Goal: Find specific page/section: Find specific page/section

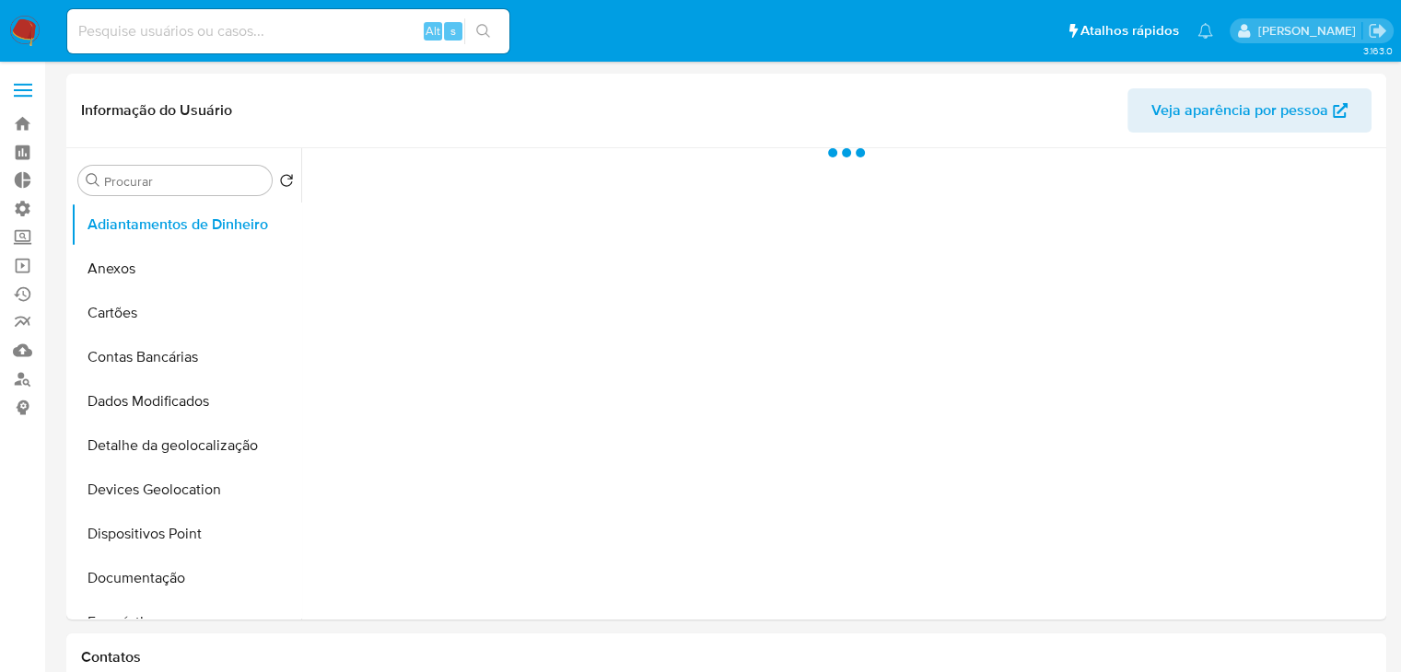
click at [257, 33] on input at bounding box center [288, 31] width 442 height 24
select select "10"
click at [257, 33] on input at bounding box center [288, 31] width 442 height 24
paste input "1608092856"
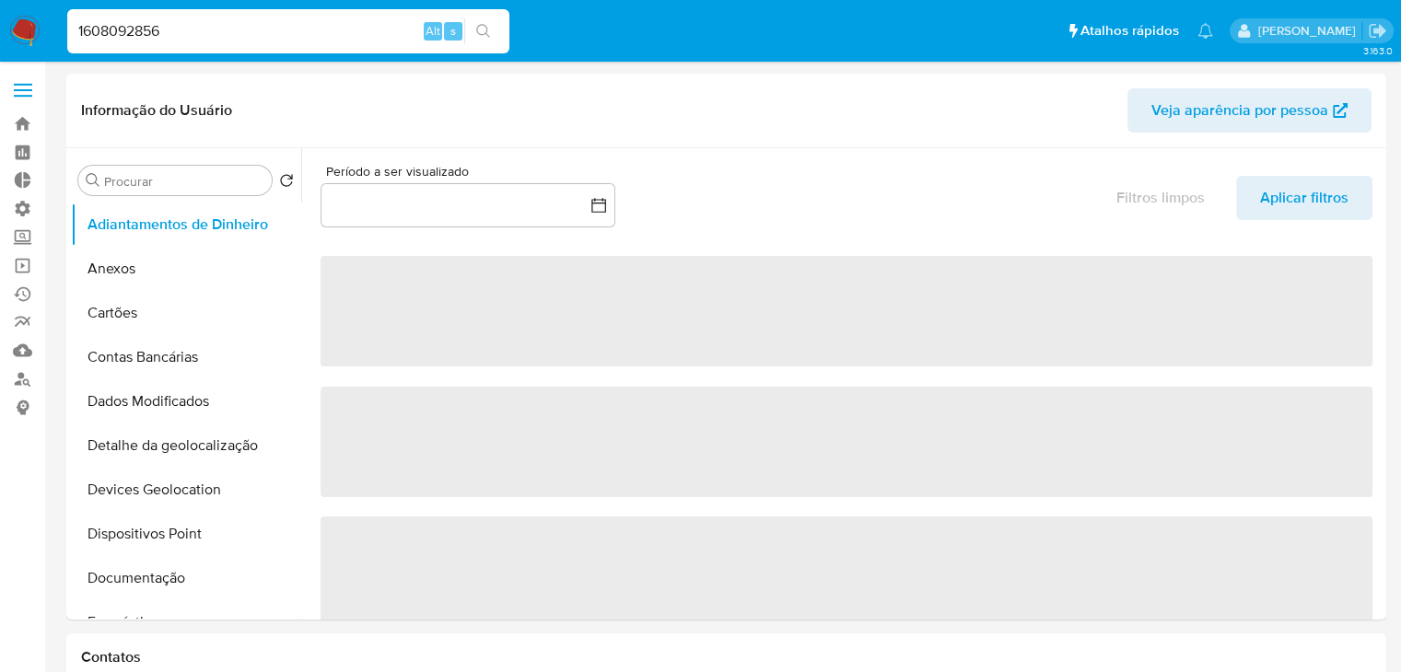
type input "1608092856"
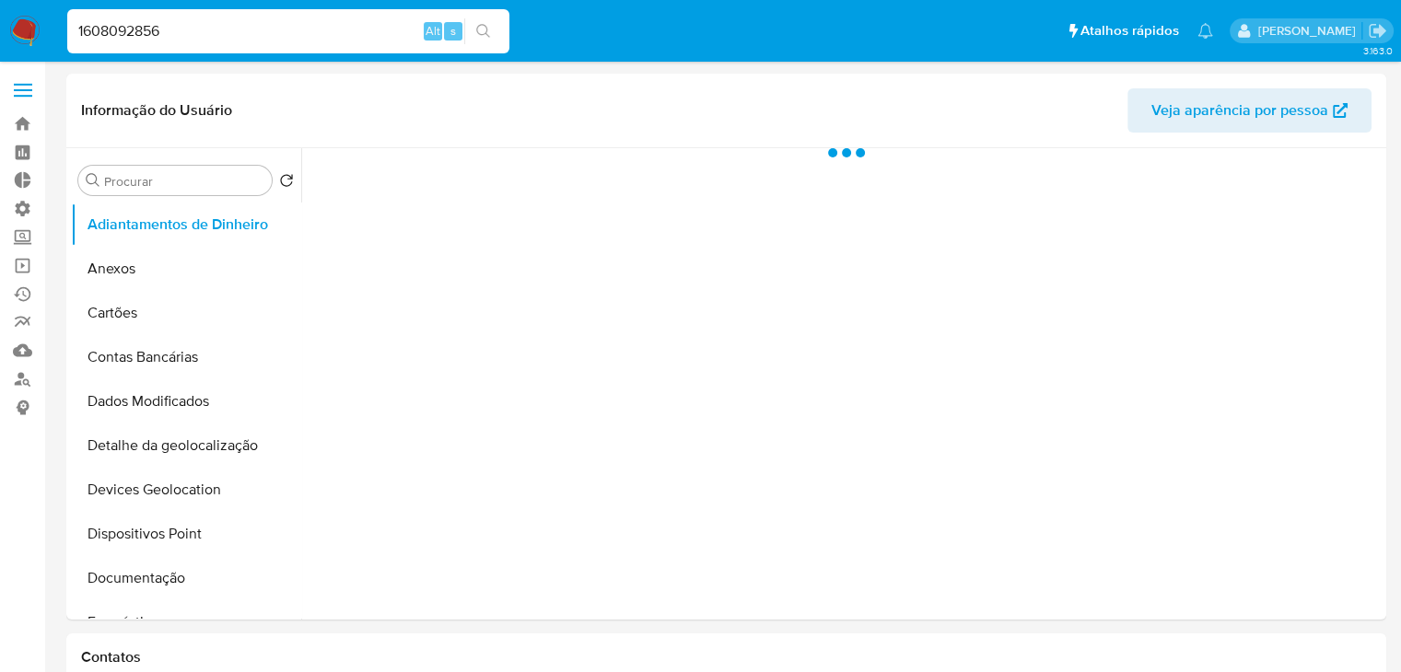
select select "10"
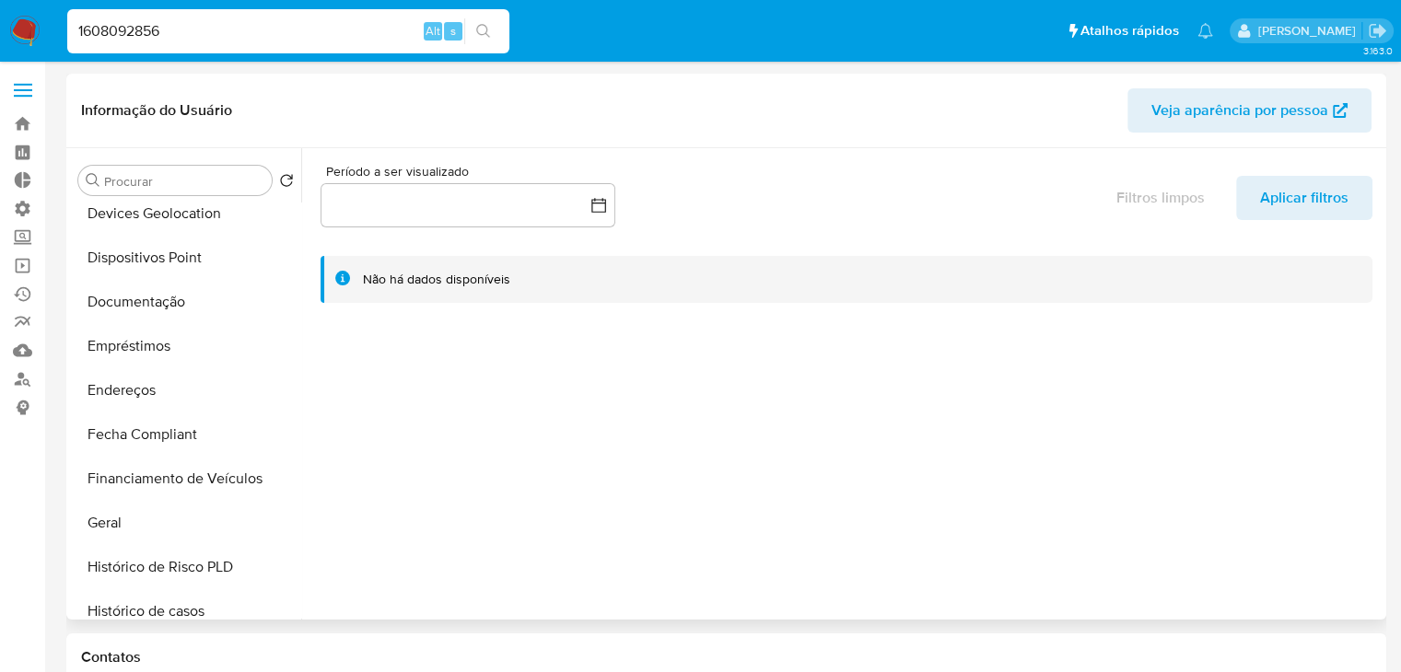
scroll to position [339, 0]
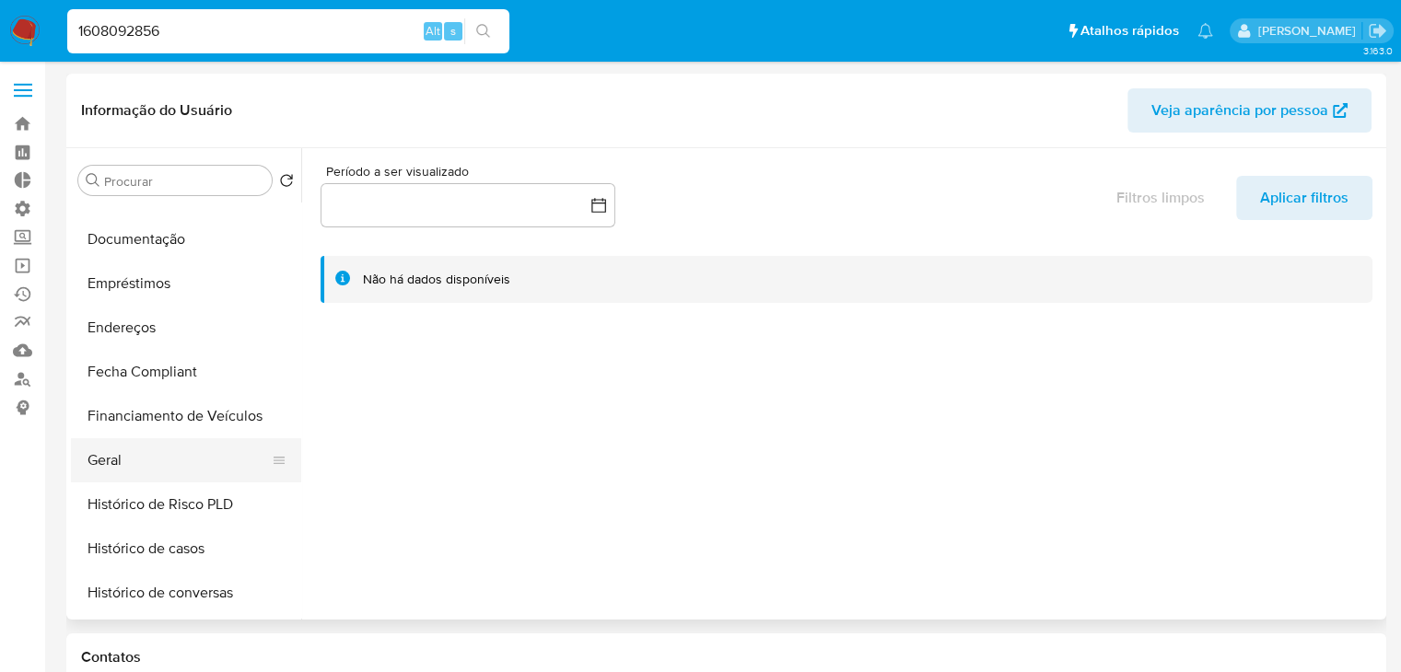
click at [241, 460] on button "Geral" at bounding box center [178, 460] width 215 height 44
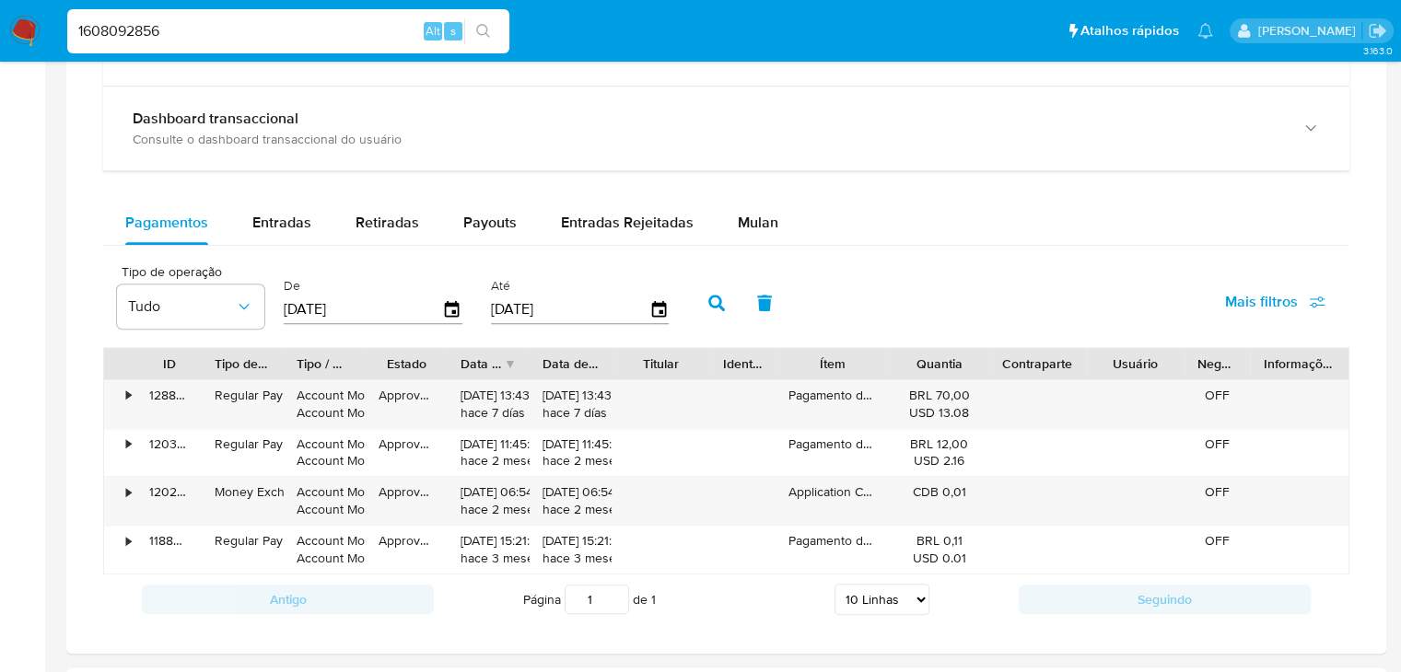
scroll to position [990, 0]
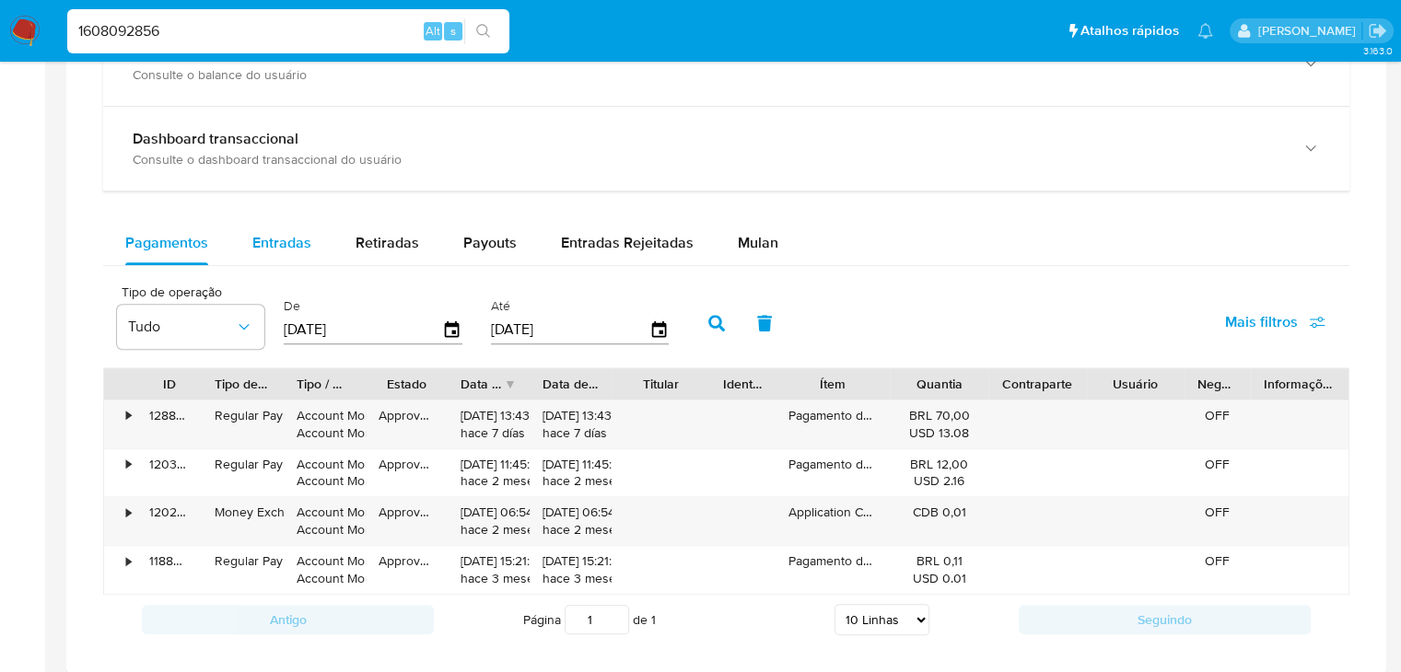
click at [295, 253] on span "Entradas" at bounding box center [281, 242] width 59 height 21
select select "10"
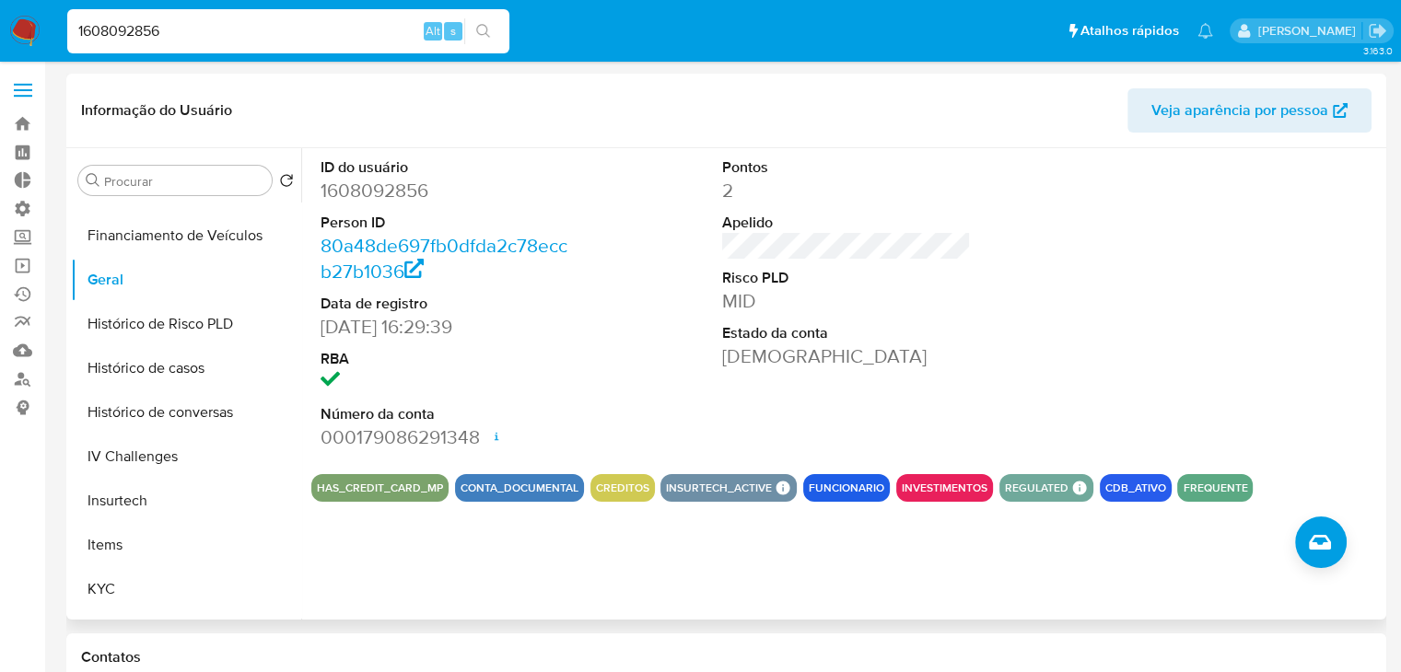
scroll to position [567, 0]
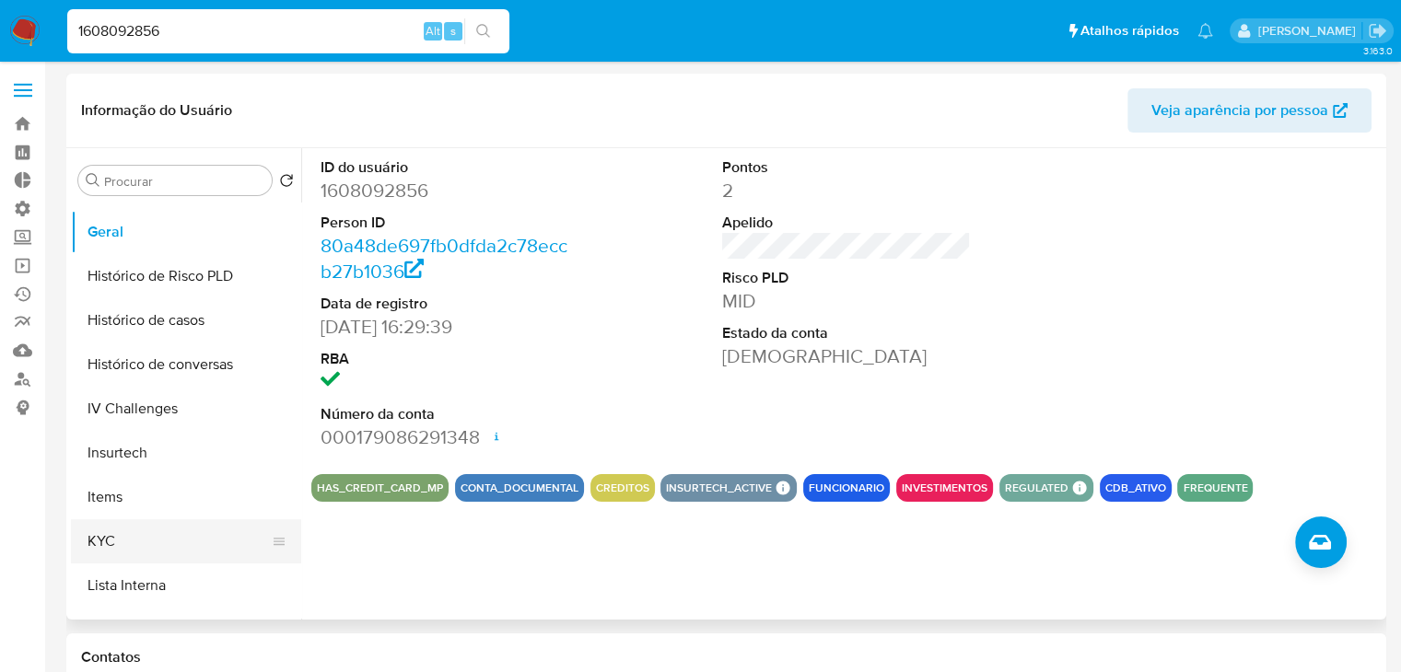
click at [202, 554] on button "KYC" at bounding box center [178, 541] width 215 height 44
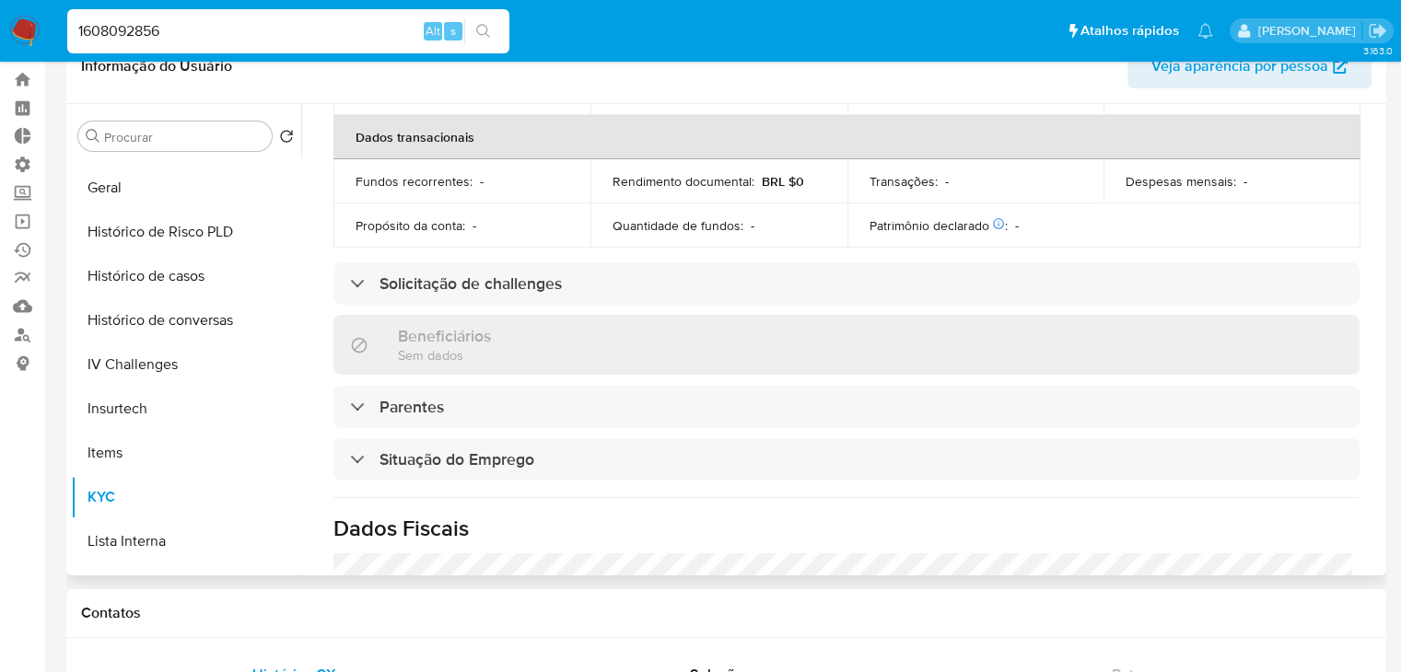
scroll to position [504, 0]
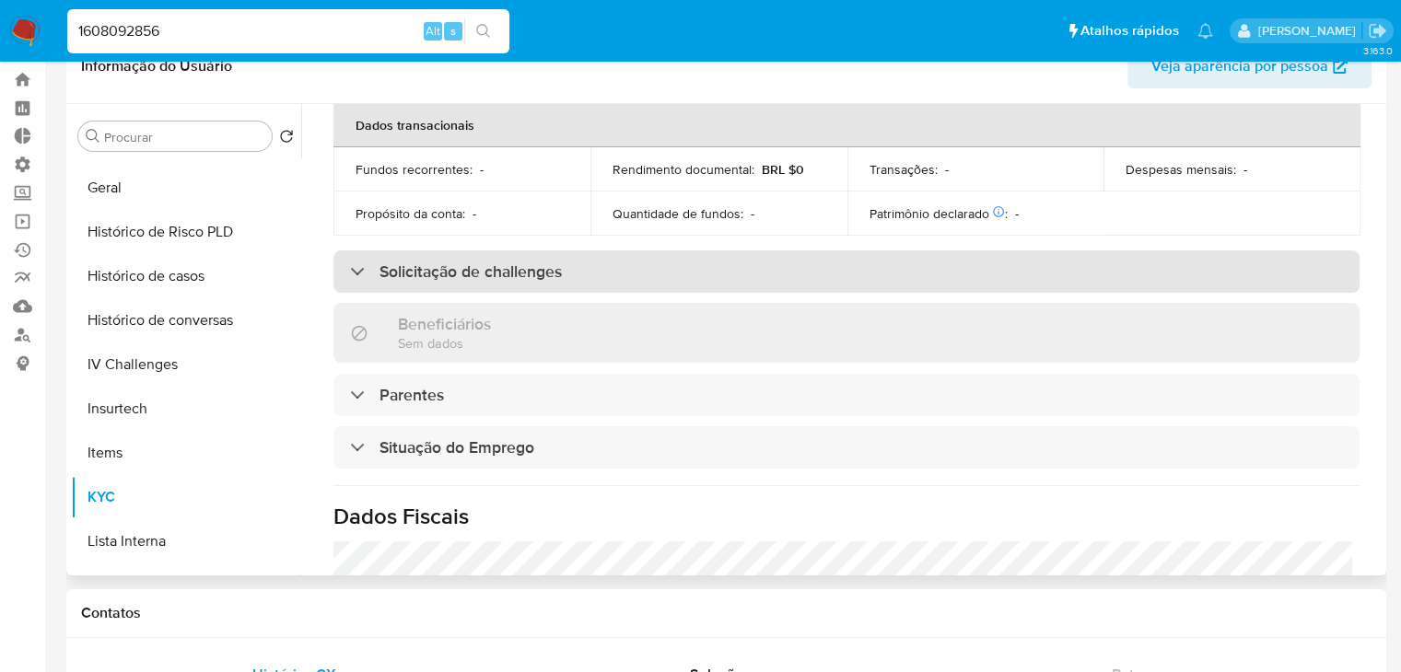
click at [949, 266] on div "Solicitação de challenges" at bounding box center [846, 271] width 1026 height 42
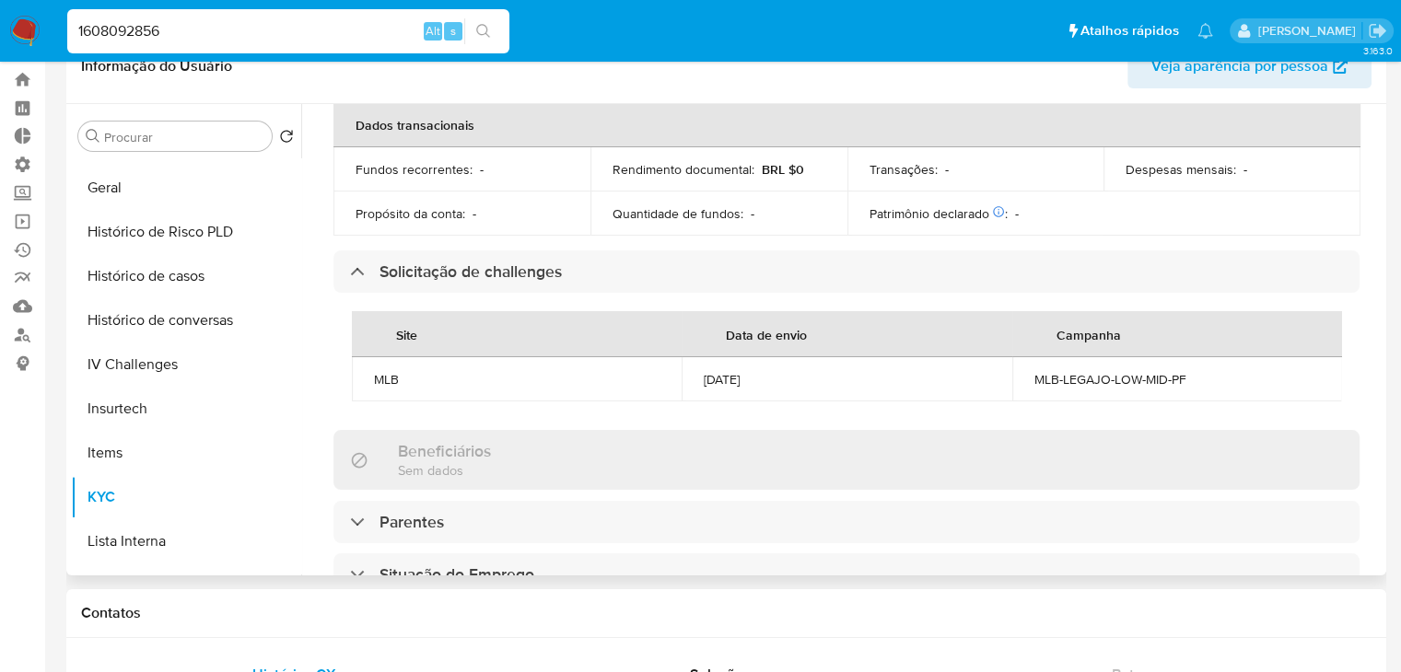
scroll to position [0, 0]
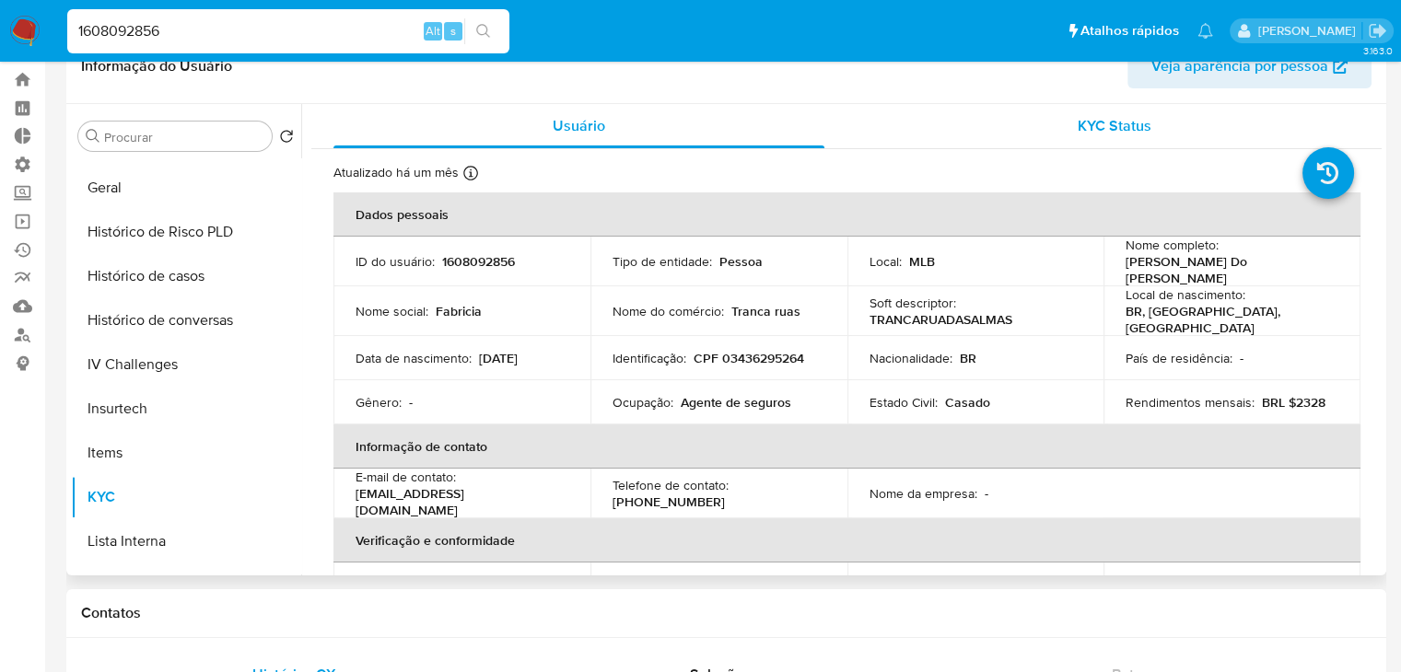
click at [1161, 130] on div "KYC Status" at bounding box center [1113, 126] width 491 height 44
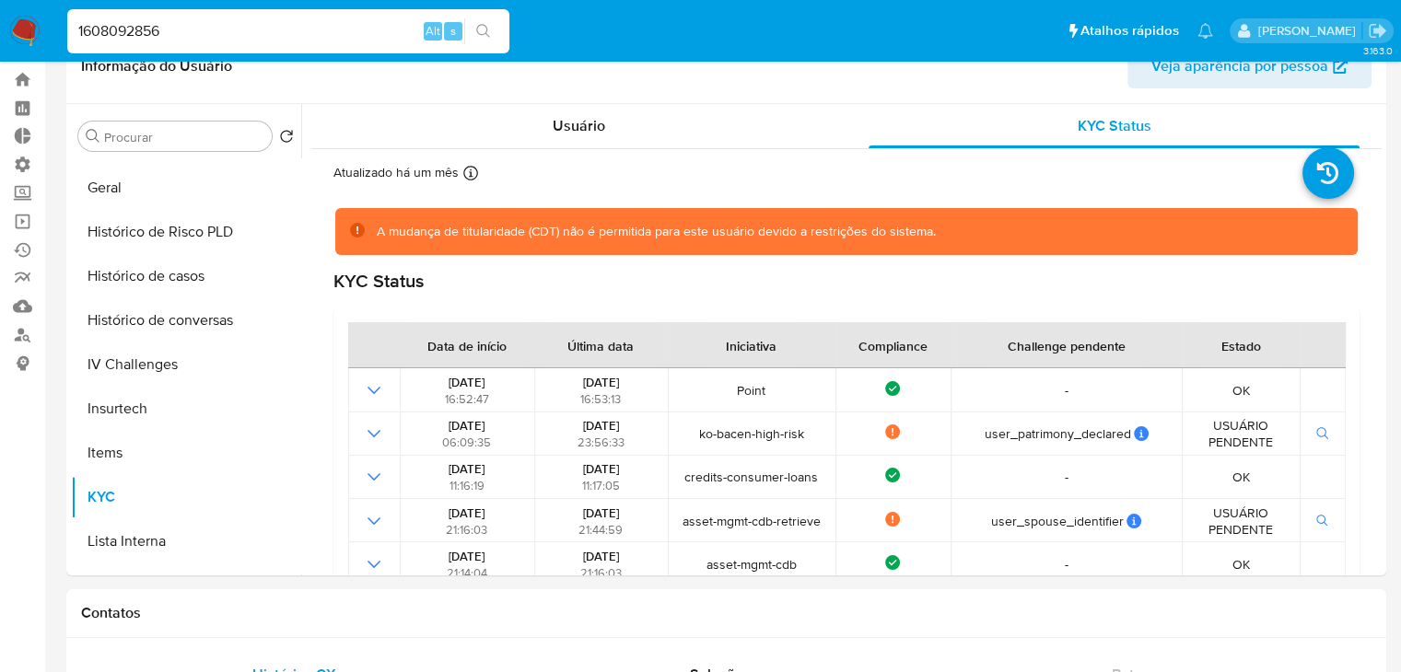
drag, startPoint x: 1382, startPoint y: 332, endPoint x: 1392, endPoint y: 380, distance: 49.7
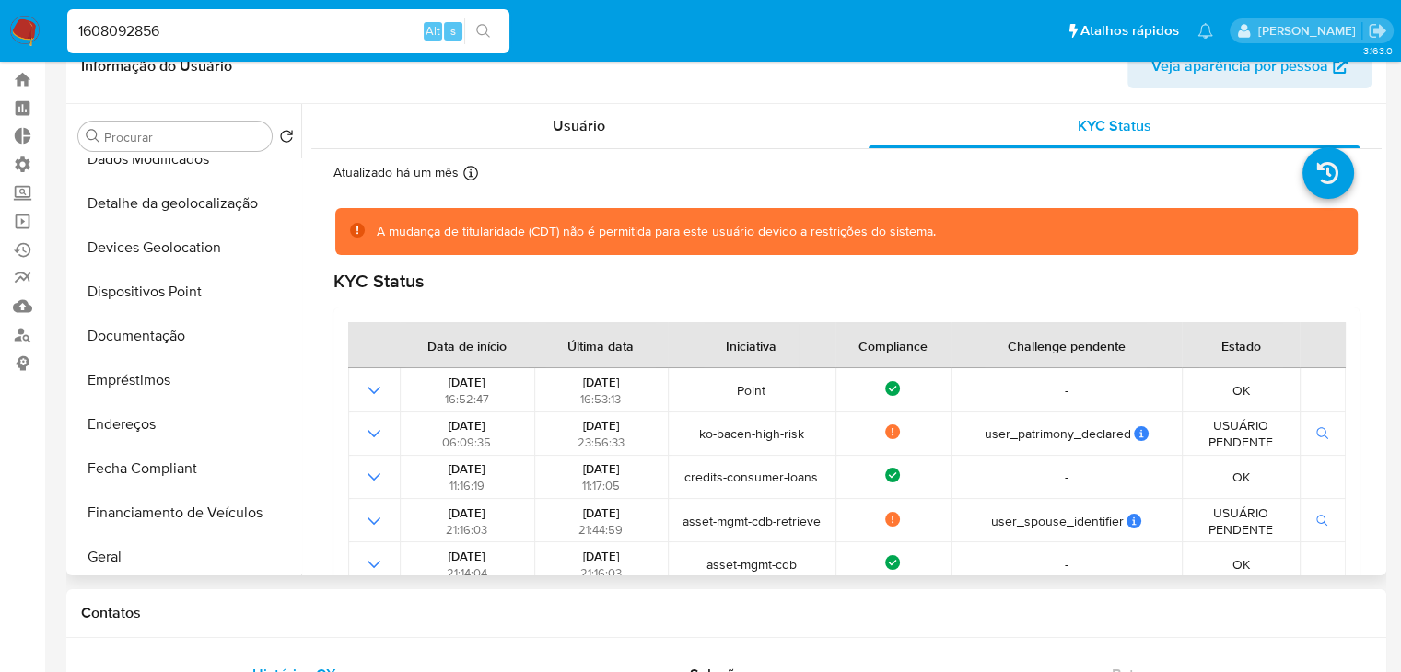
scroll to position [192, 0]
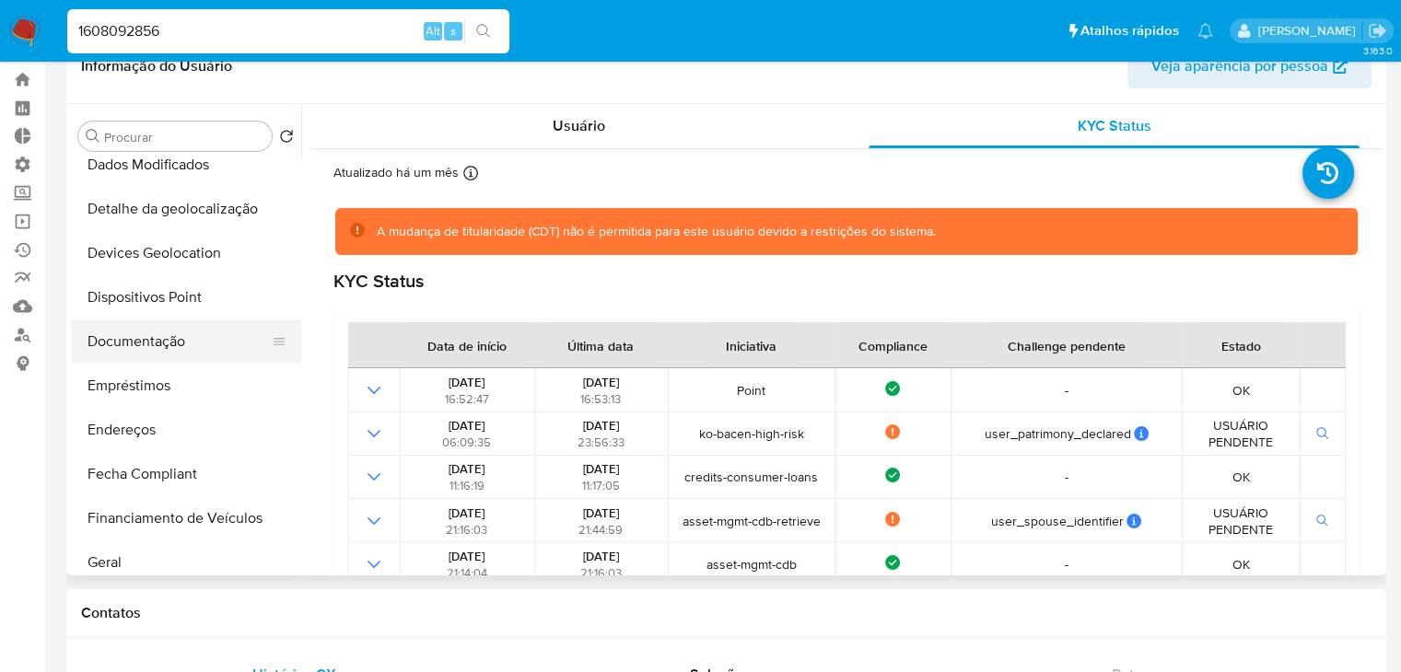
click at [236, 335] on button "Documentação" at bounding box center [178, 342] width 215 height 44
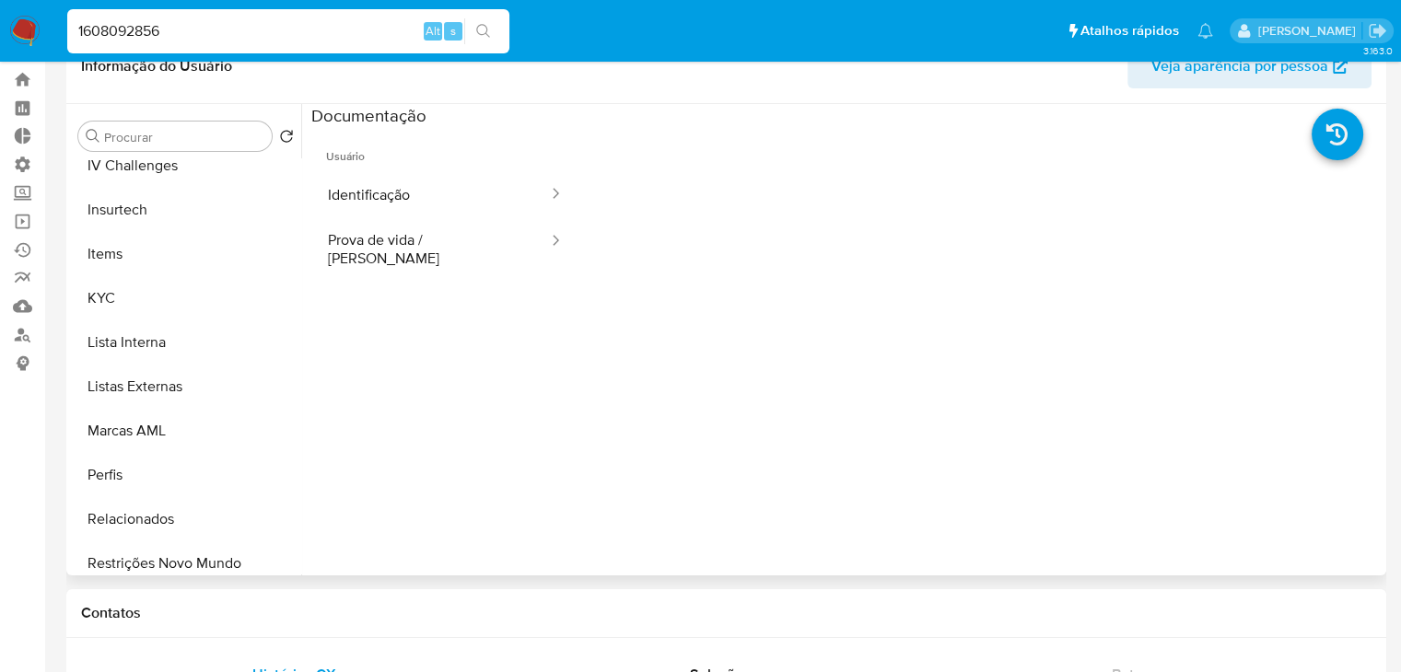
scroll to position [844, 0]
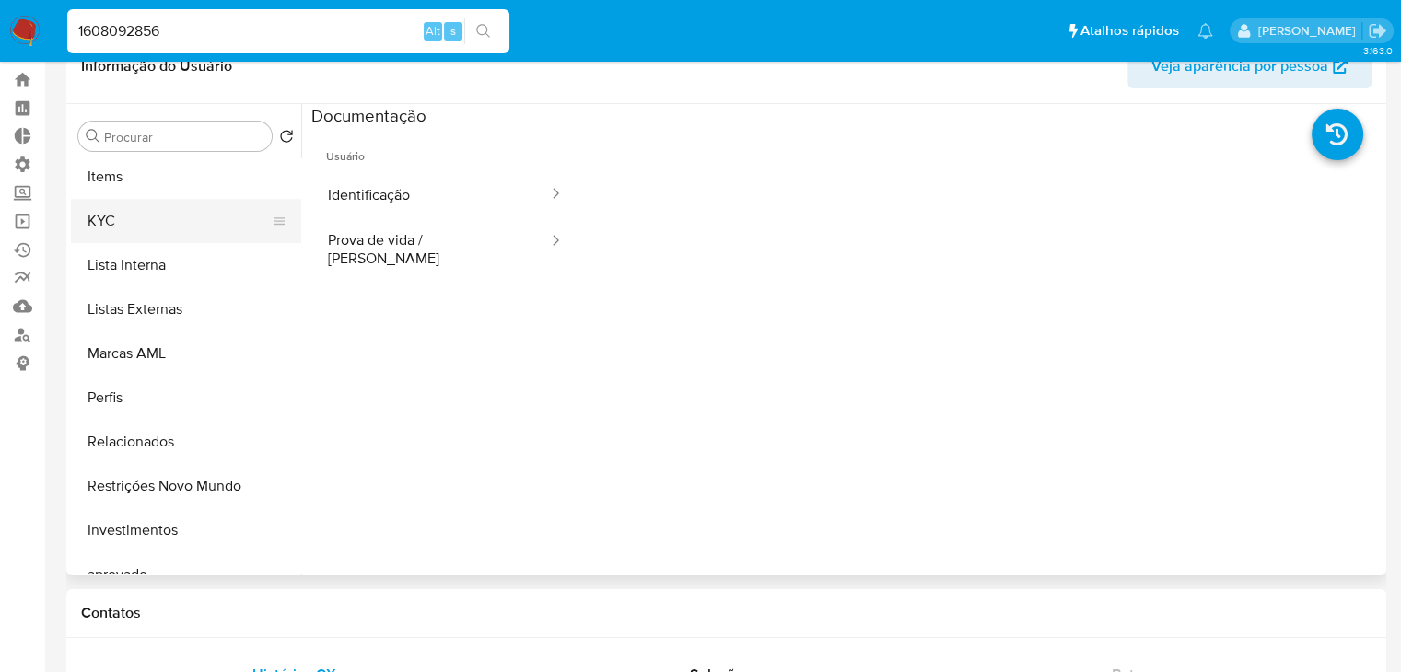
click at [180, 213] on button "KYC" at bounding box center [178, 221] width 215 height 44
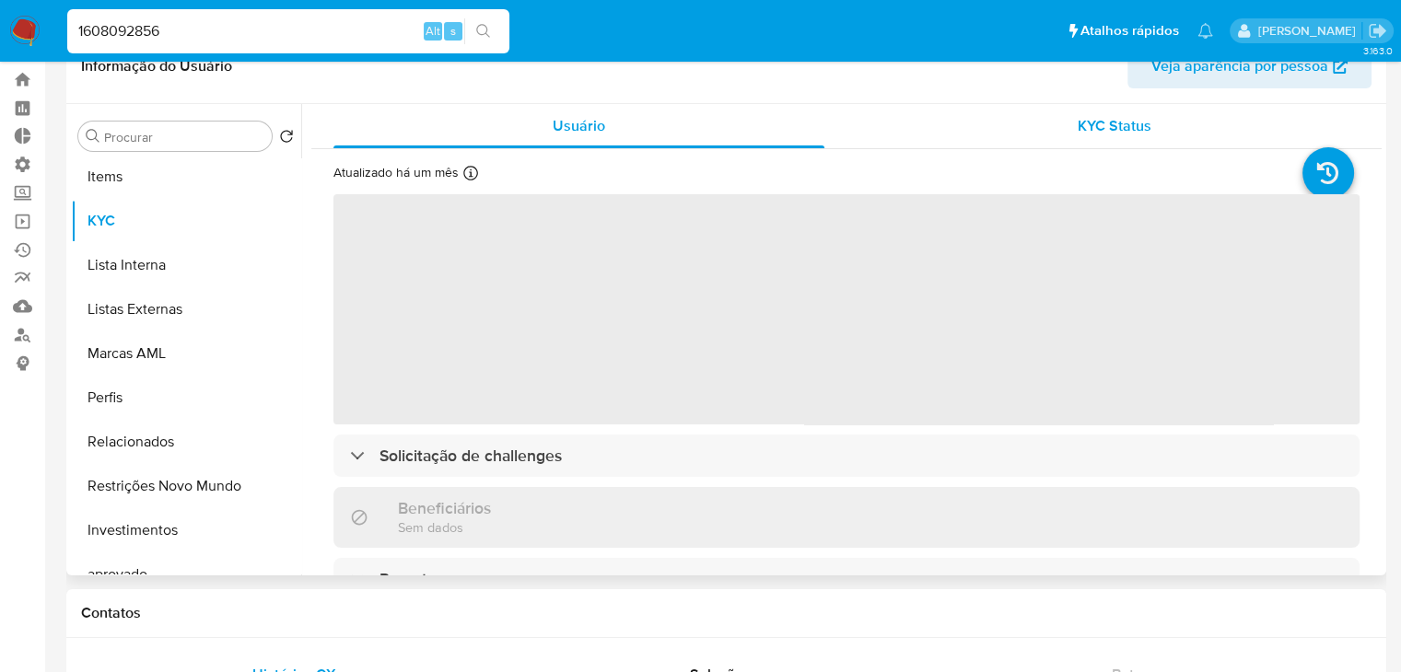
click at [1089, 132] on span "KYC Status" at bounding box center [1114, 125] width 74 height 21
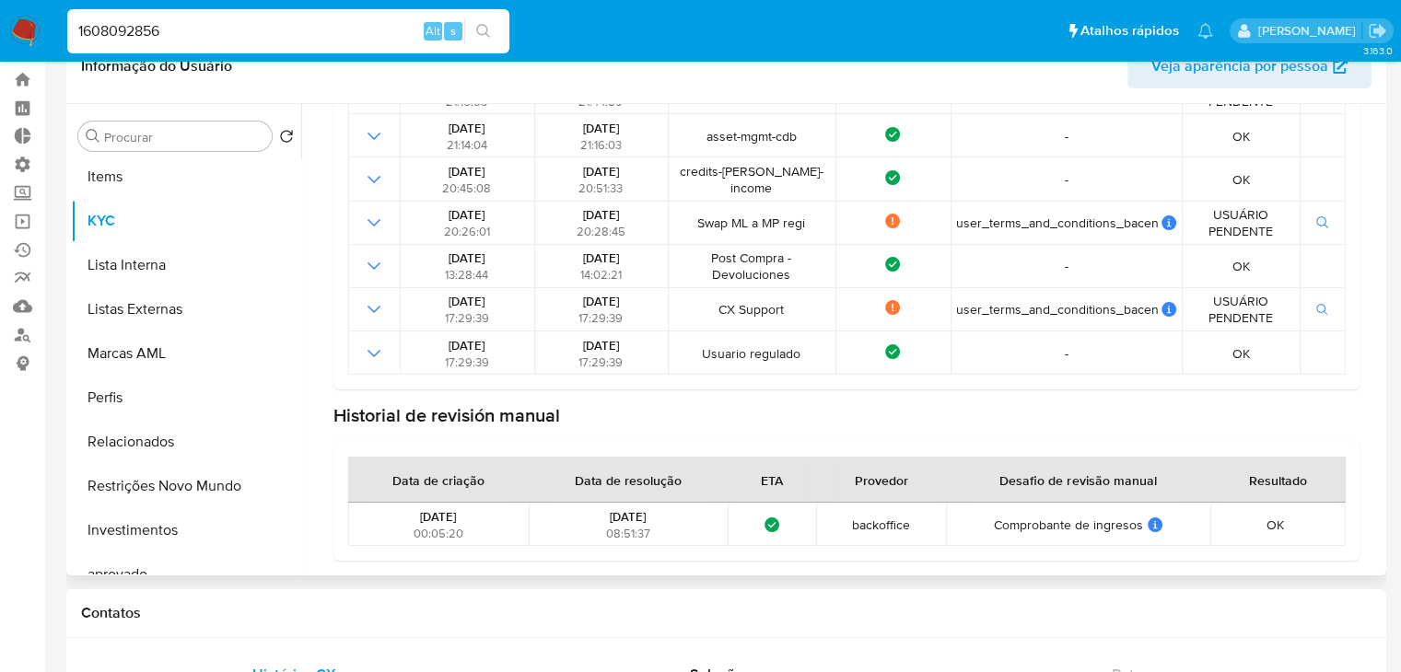
scroll to position [0, 0]
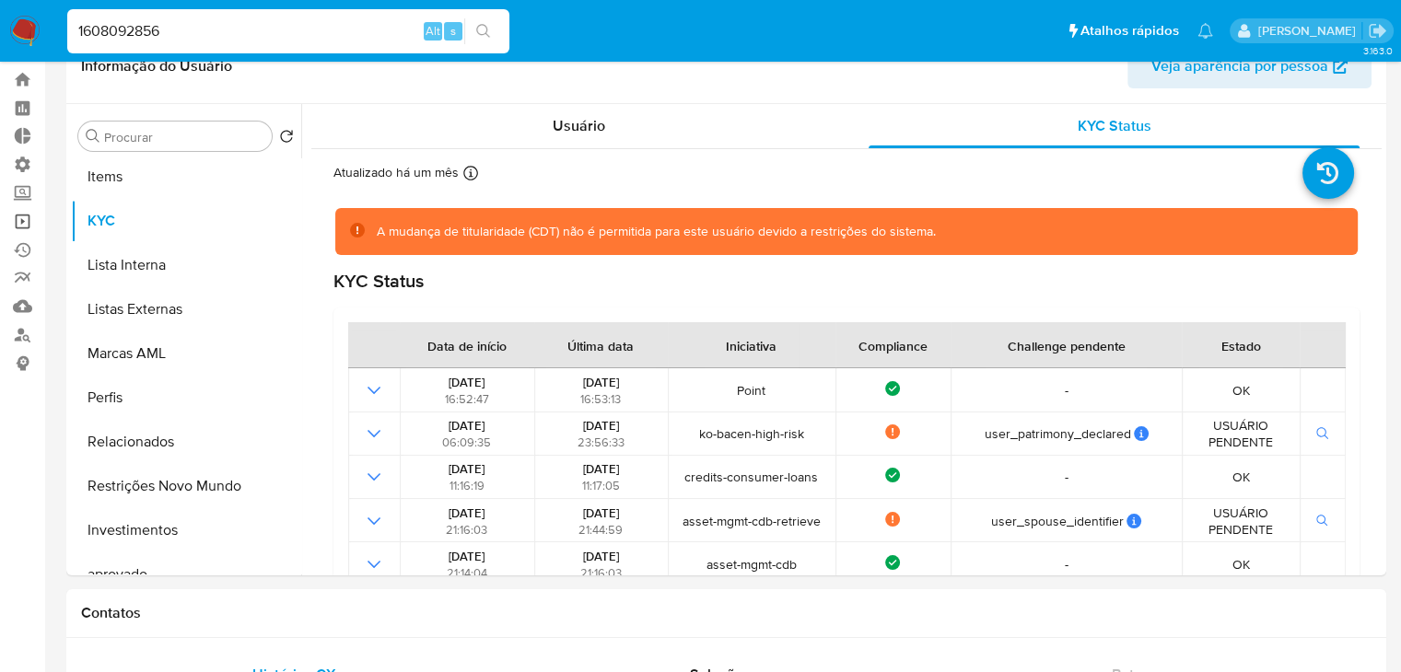
click at [27, 223] on link "Operações em massa" at bounding box center [109, 221] width 219 height 29
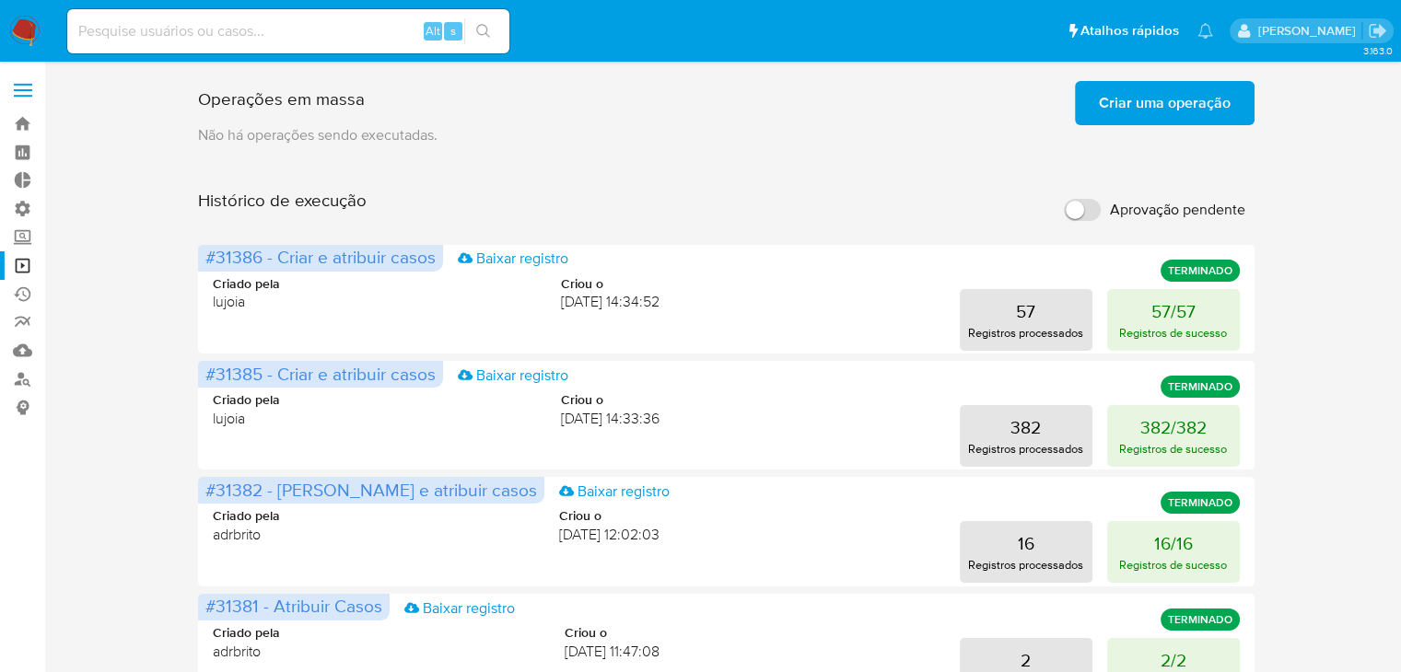
click at [1091, 213] on input "Aprovação pendente" at bounding box center [1082, 210] width 37 height 22
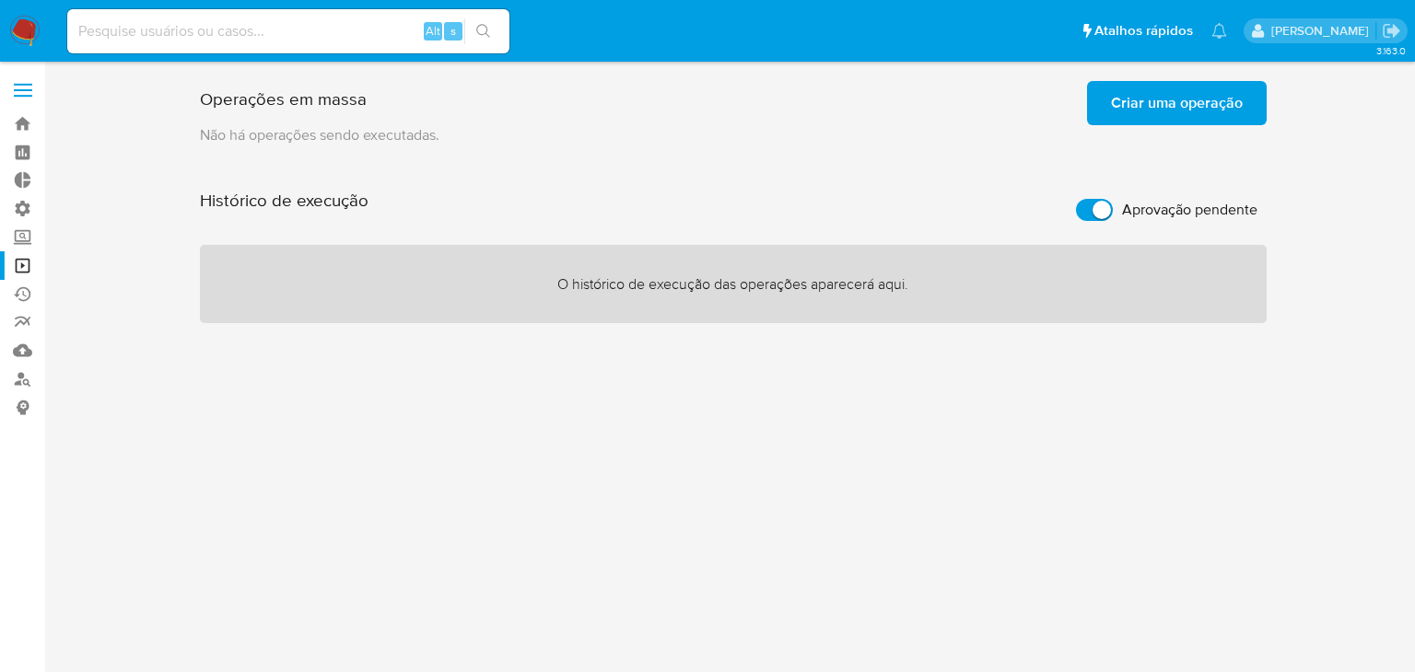
click at [1079, 211] on input "Aprovação pendente" at bounding box center [1094, 210] width 37 height 22
checkbox input "false"
